Goal: Information Seeking & Learning: Learn about a topic

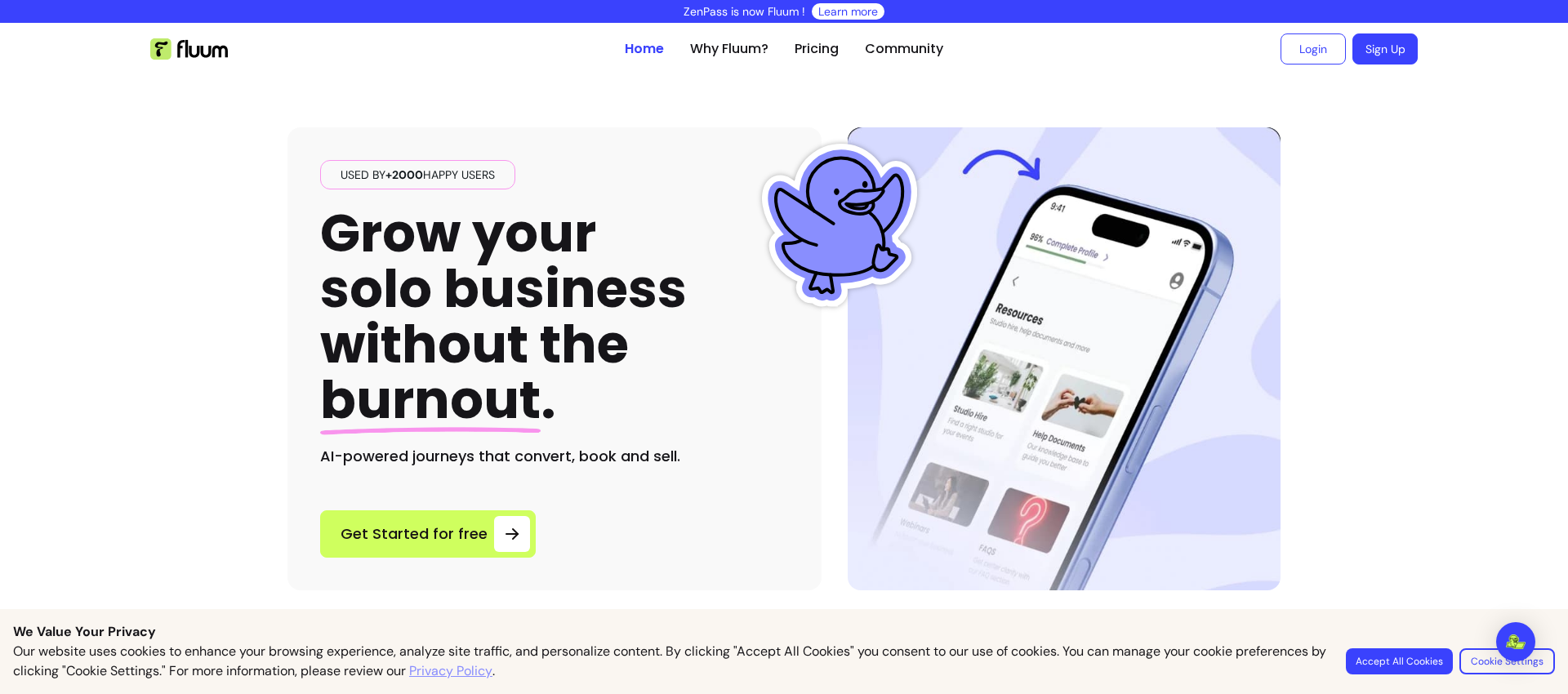
click at [787, 49] on ul "Home Why Fluum? Pricing Community" at bounding box center [783, 49] width 319 height 53
click at [800, 51] on link "Pricing" at bounding box center [817, 49] width 44 height 20
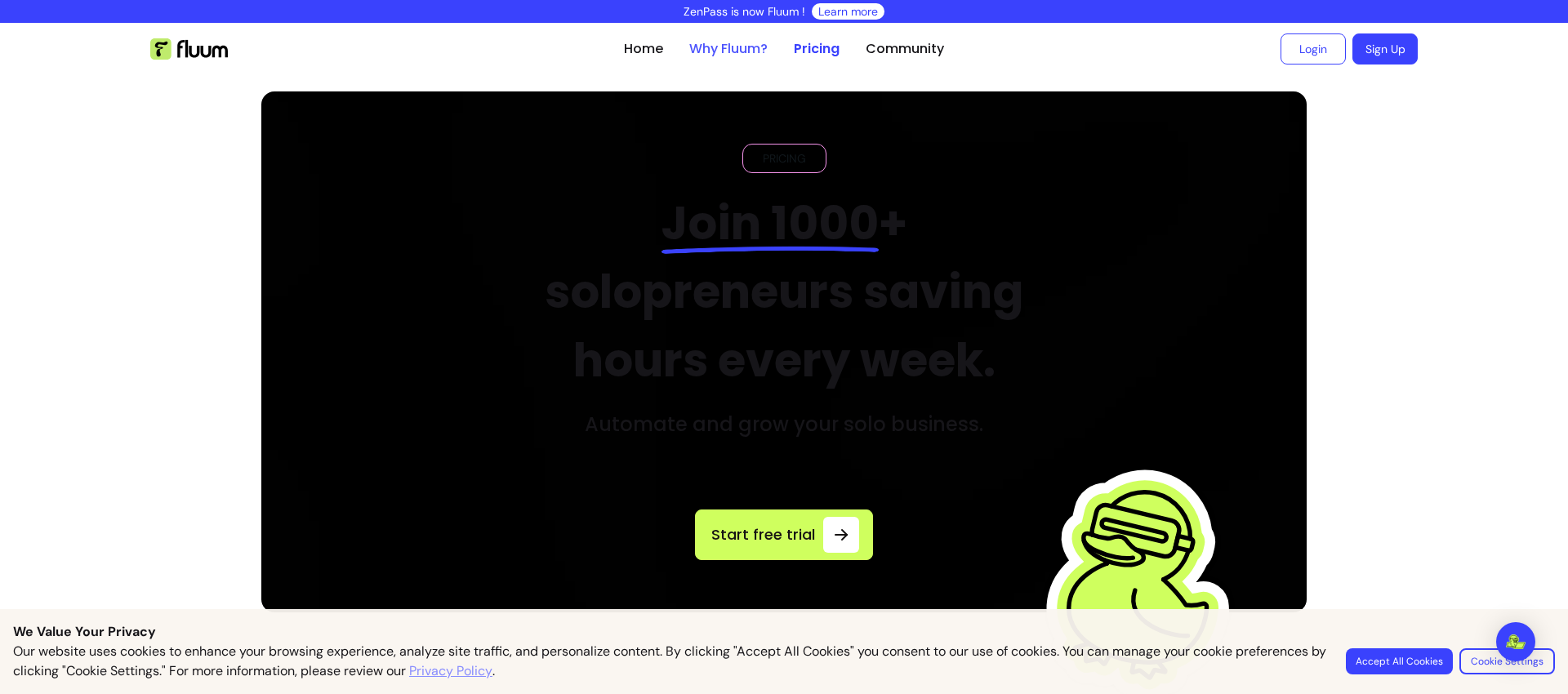
click at [696, 54] on link "Why Fluum?" at bounding box center [727, 49] width 78 height 20
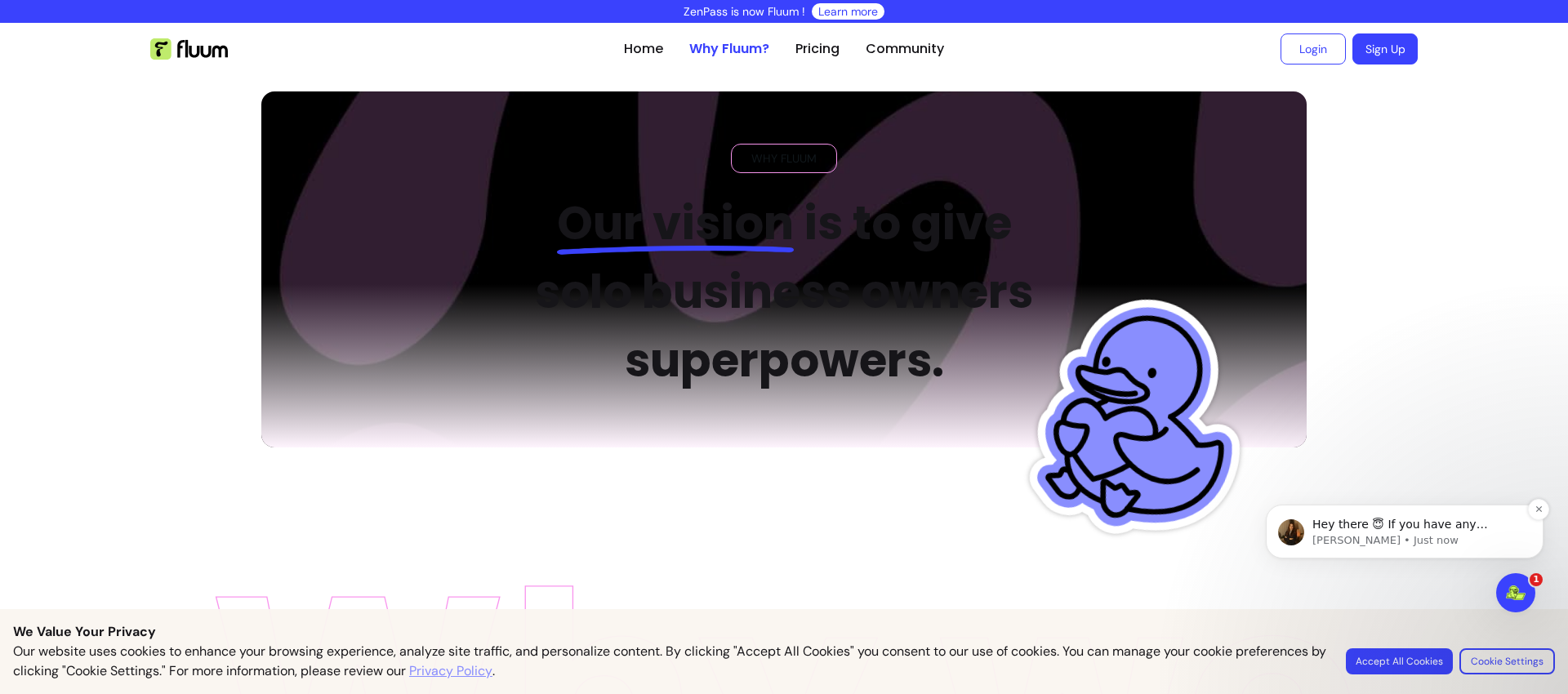
click at [1348, 536] on p "[PERSON_NAME] • Just now" at bounding box center [1417, 540] width 210 height 15
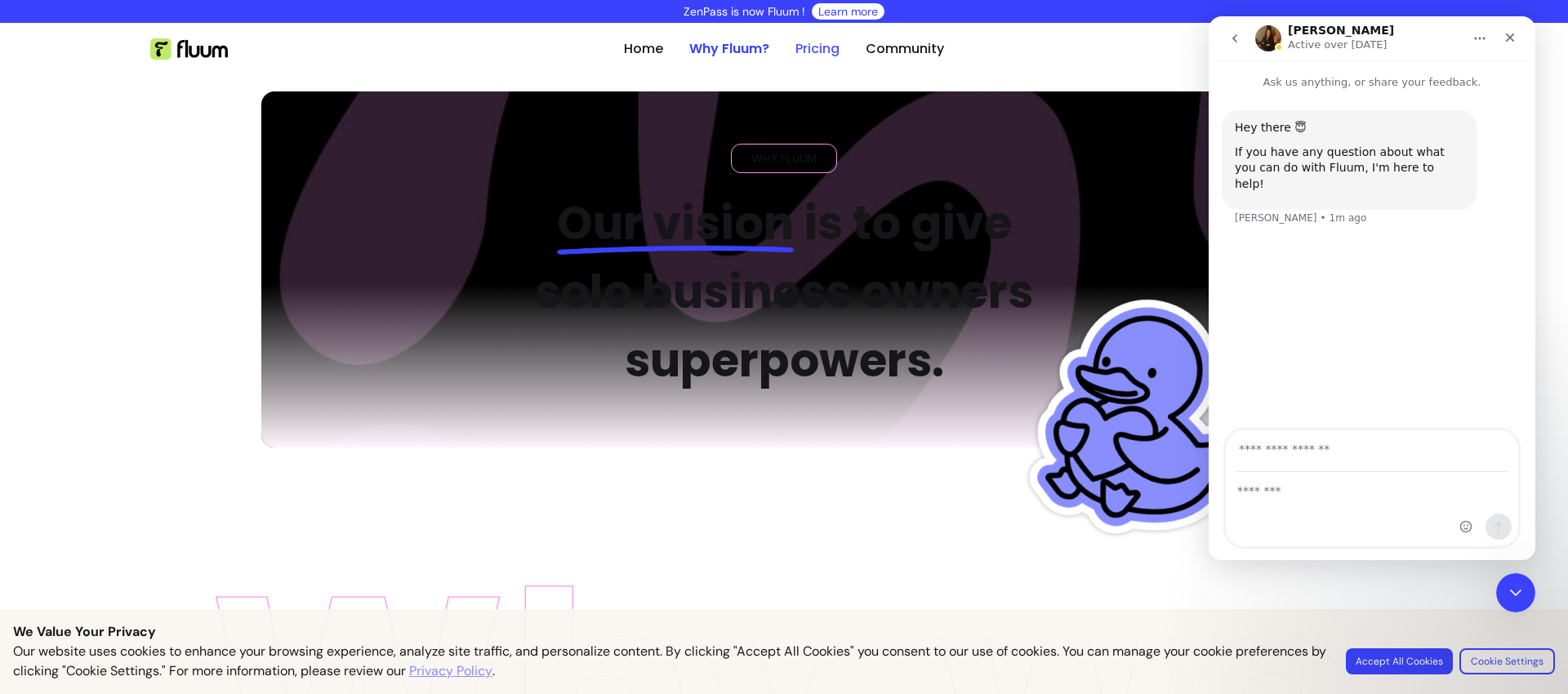
click at [797, 44] on link "Pricing" at bounding box center [817, 49] width 44 height 20
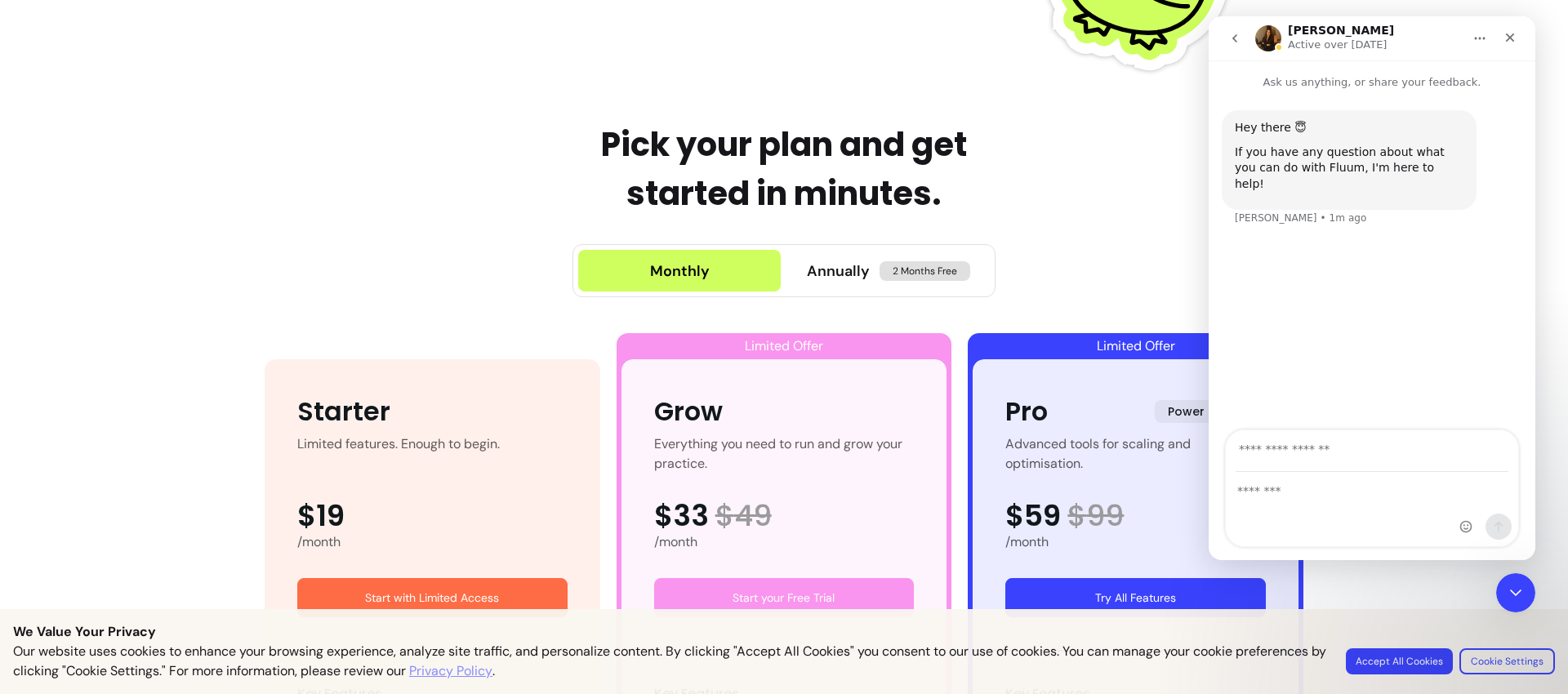
scroll to position [962, 0]
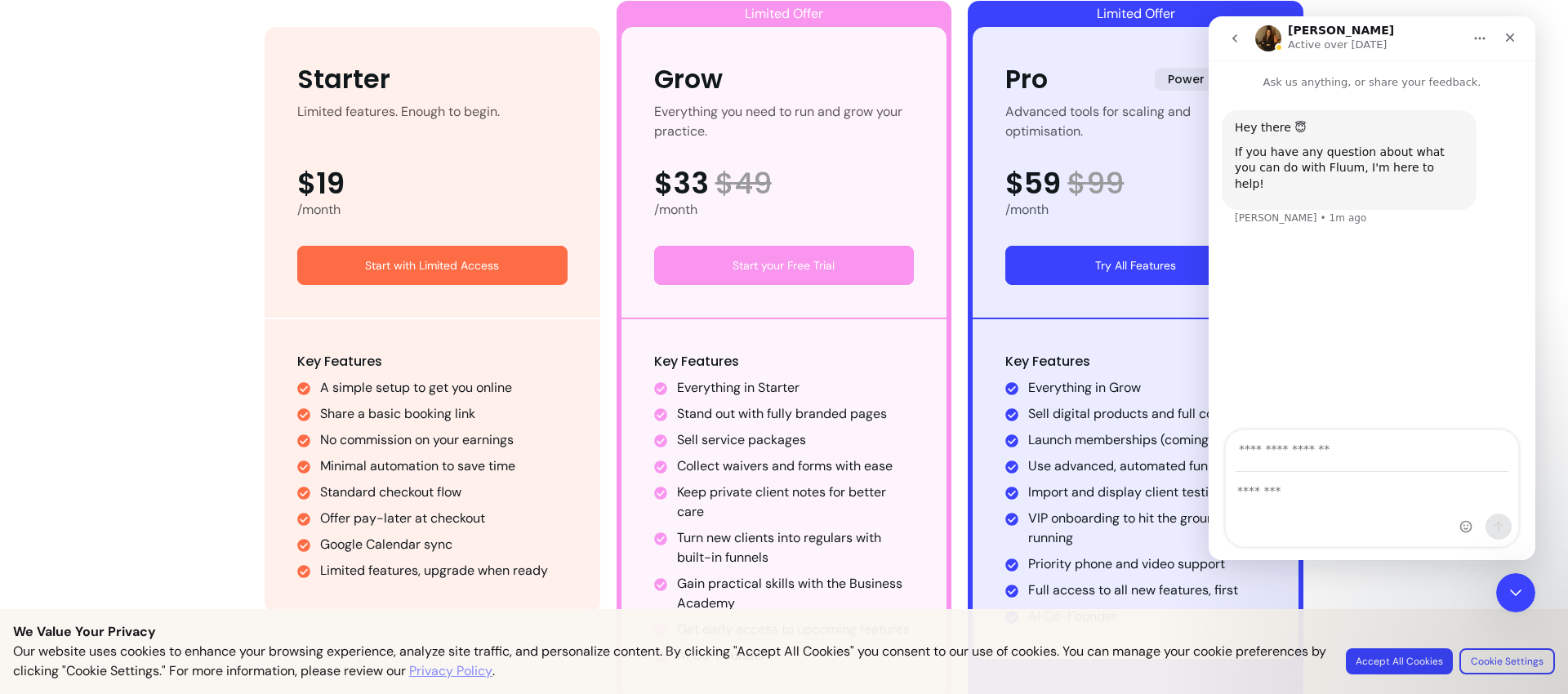
click at [1370, 42] on p "Active over [DATE]" at bounding box center [1337, 45] width 99 height 16
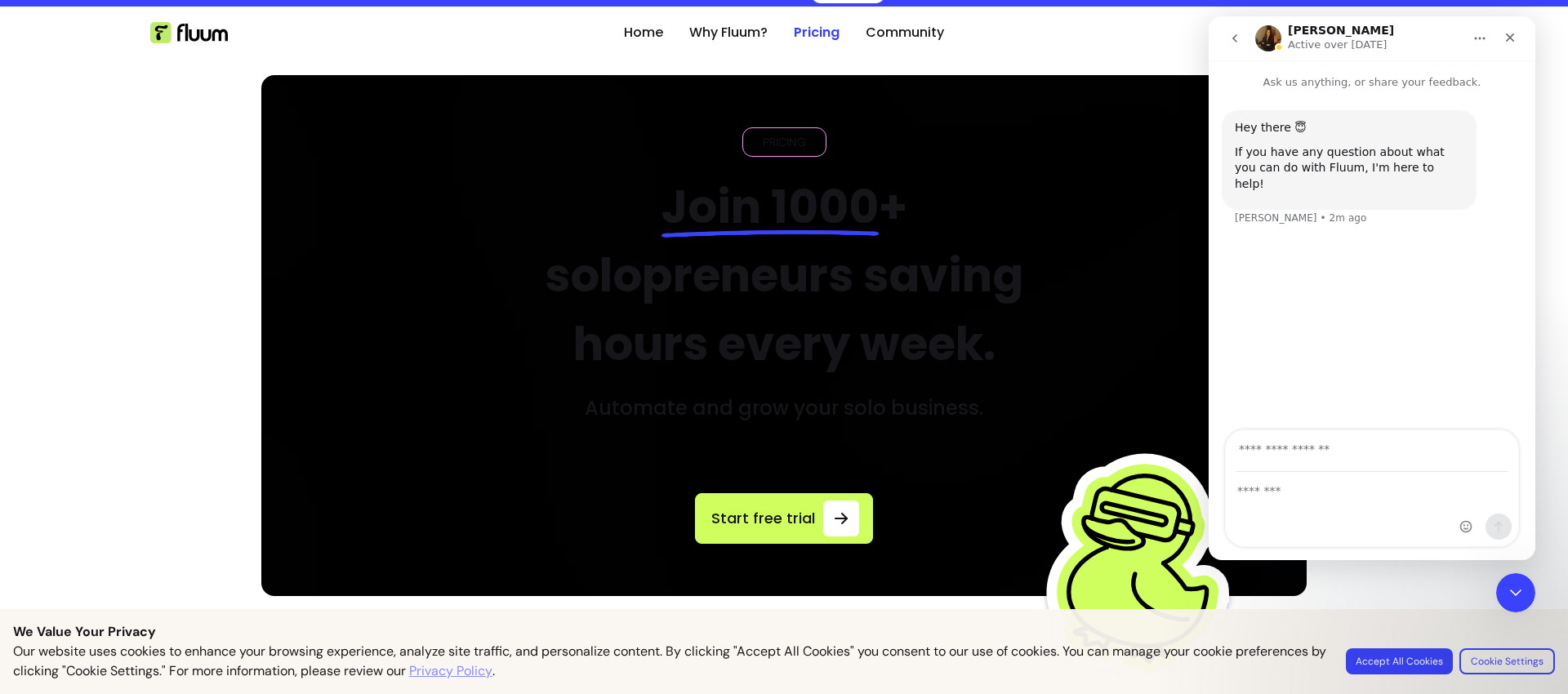
scroll to position [0, 0]
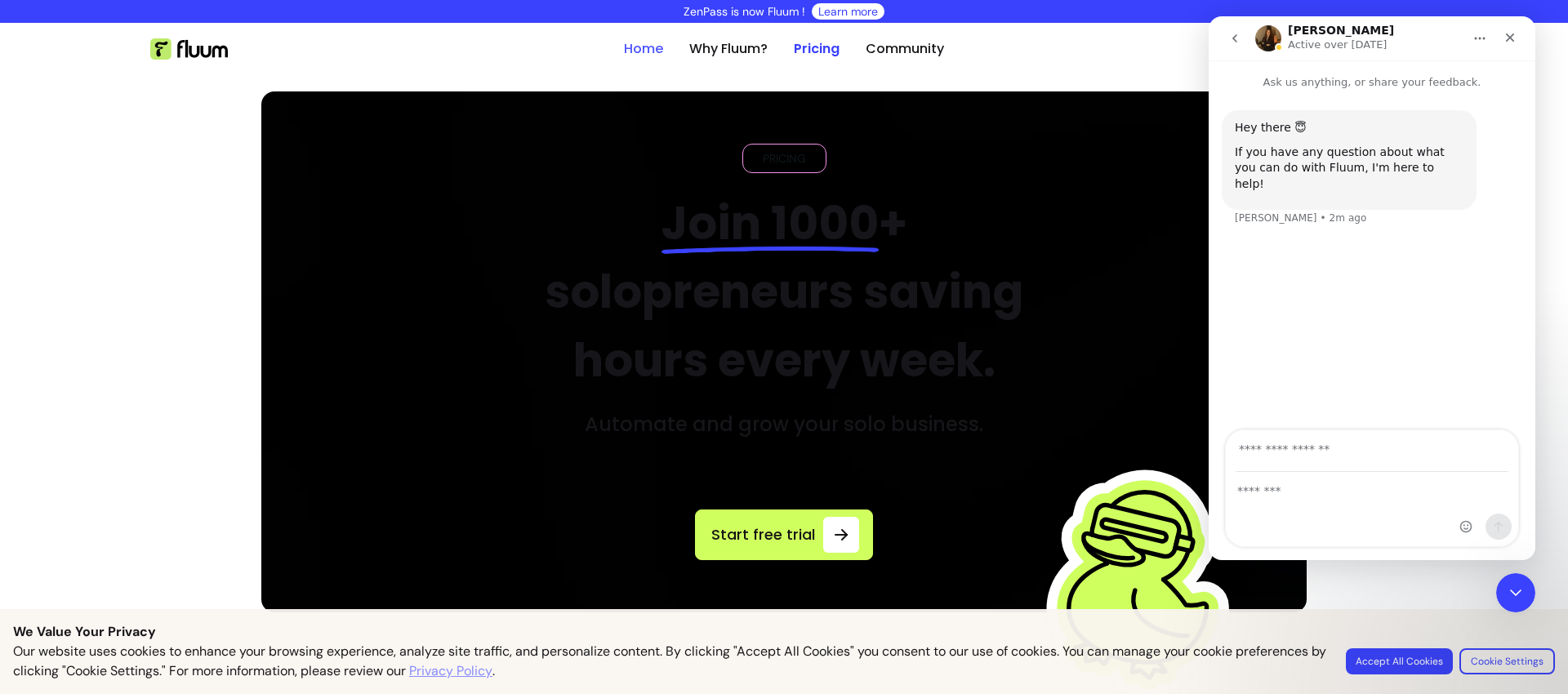
click at [652, 49] on link "Home" at bounding box center [643, 49] width 39 height 20
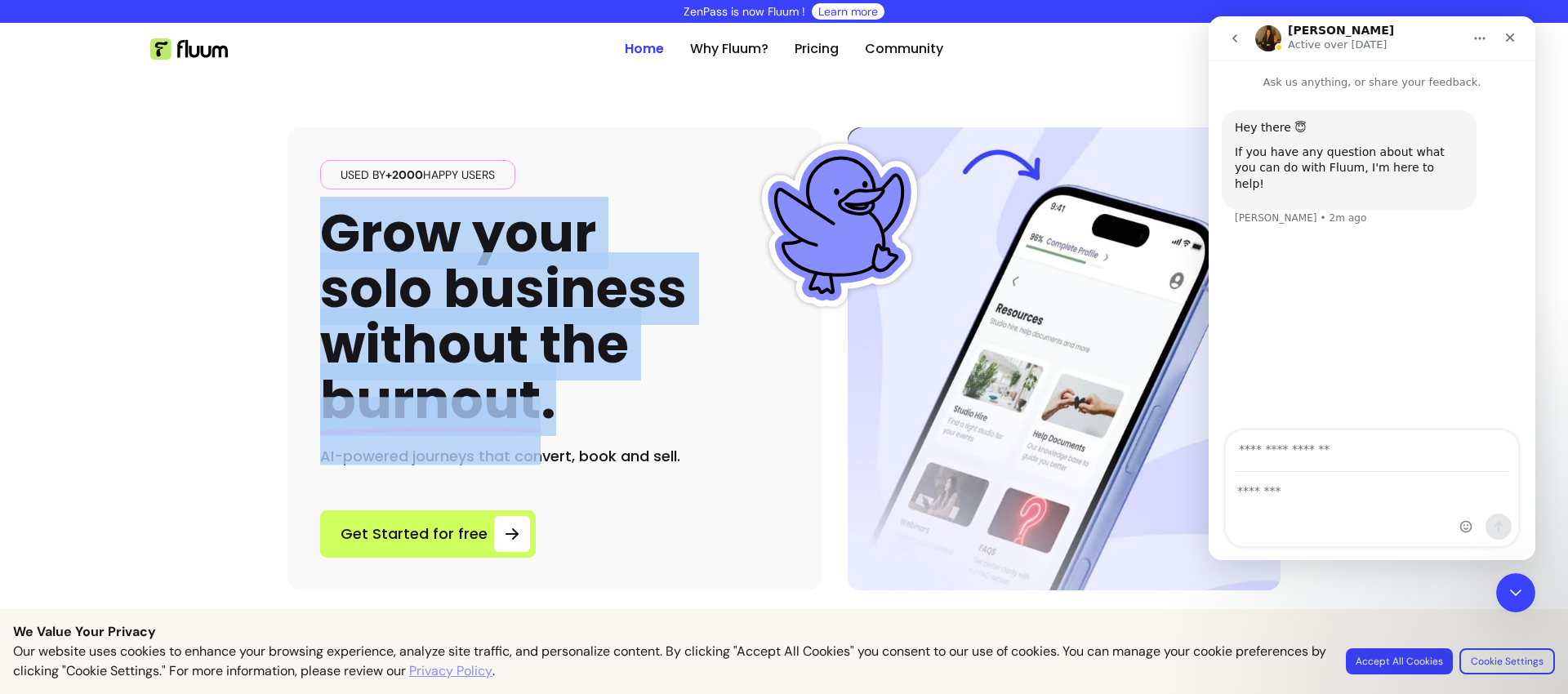
drag, startPoint x: 347, startPoint y: 256, endPoint x: 642, endPoint y: 422, distance: 338.5
click at [642, 422] on h1 "Grow your solo business without the burnout ." at bounding box center [503, 317] width 366 height 223
copy h1 "Grow your solo business without the burnout ."
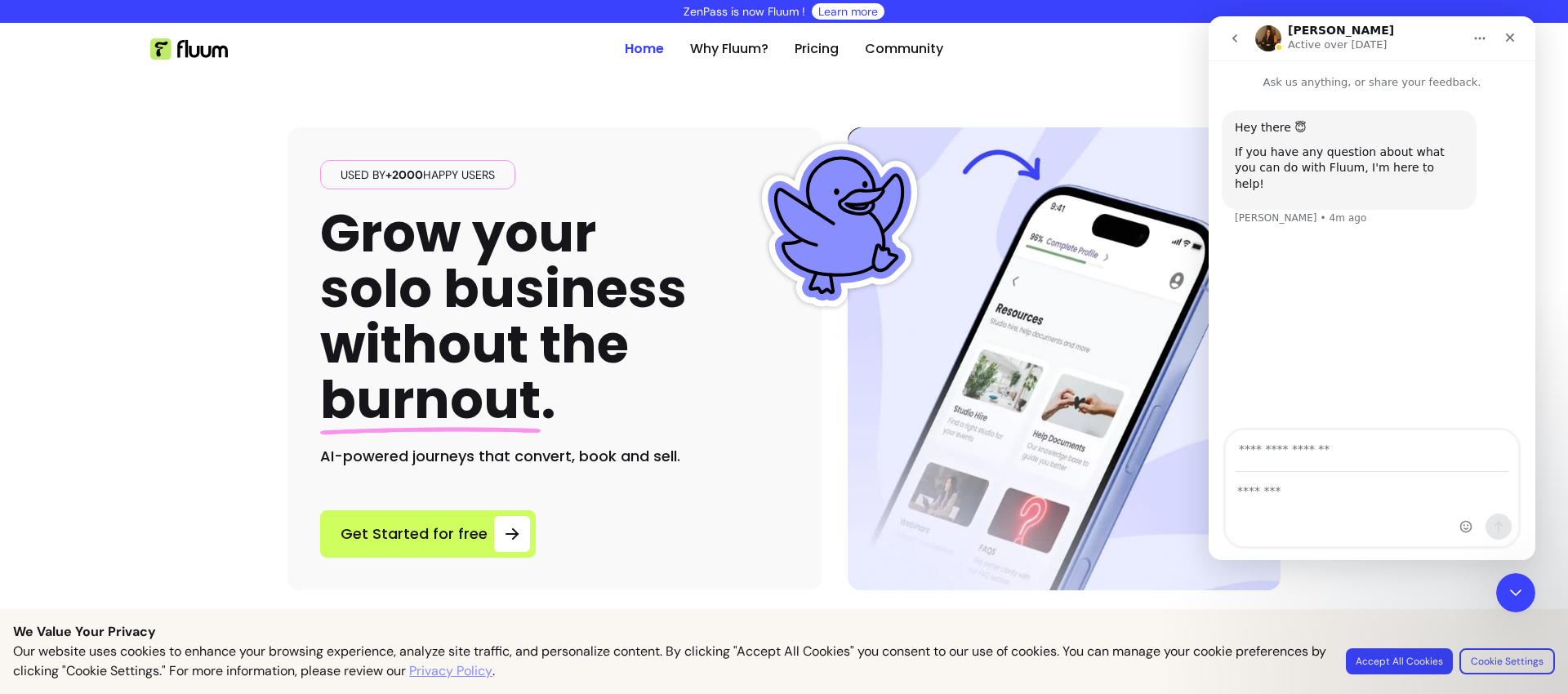
click at [845, 44] on ul "Home Why Fluum? Pricing Community" at bounding box center [783, 49] width 319 height 53
click at [810, 50] on link "Pricing" at bounding box center [817, 49] width 44 height 20
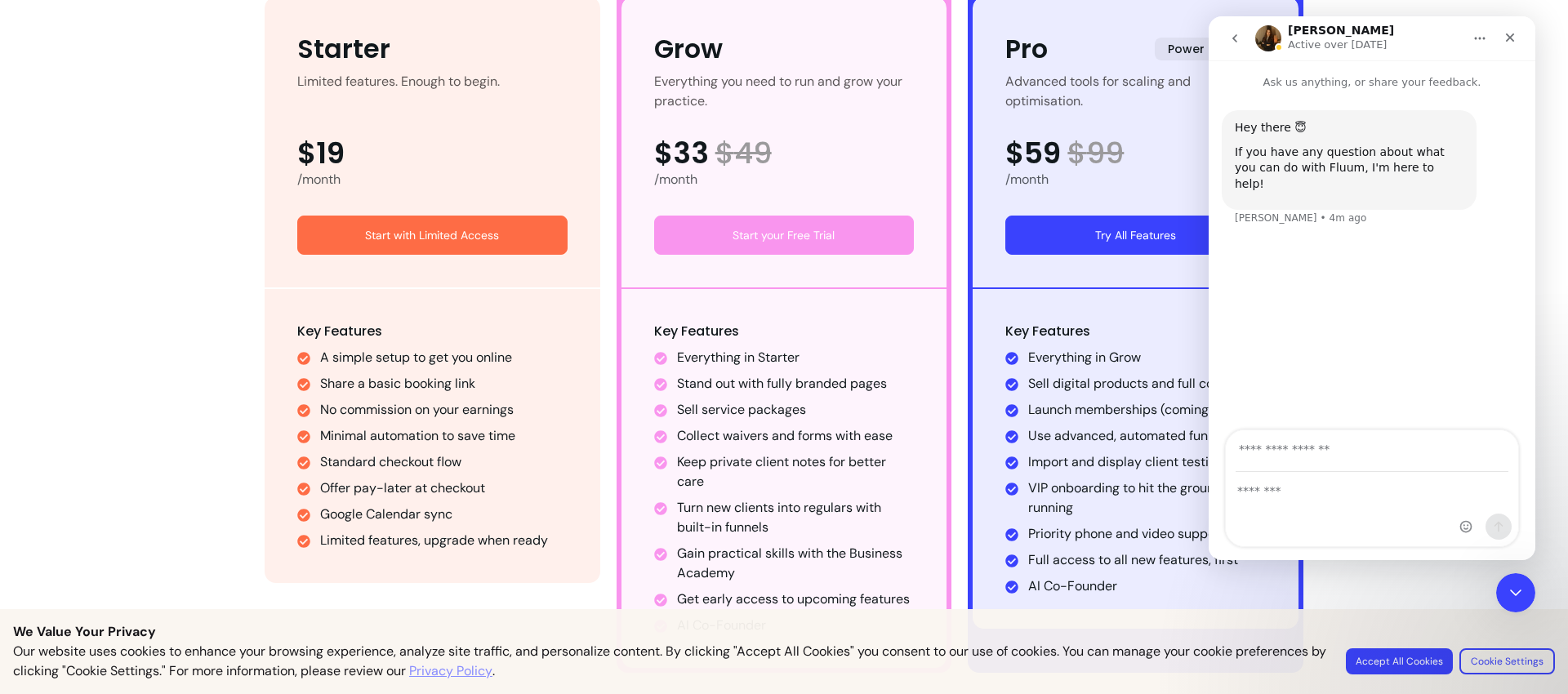
scroll to position [988, 0]
